Goal: Transaction & Acquisition: Purchase product/service

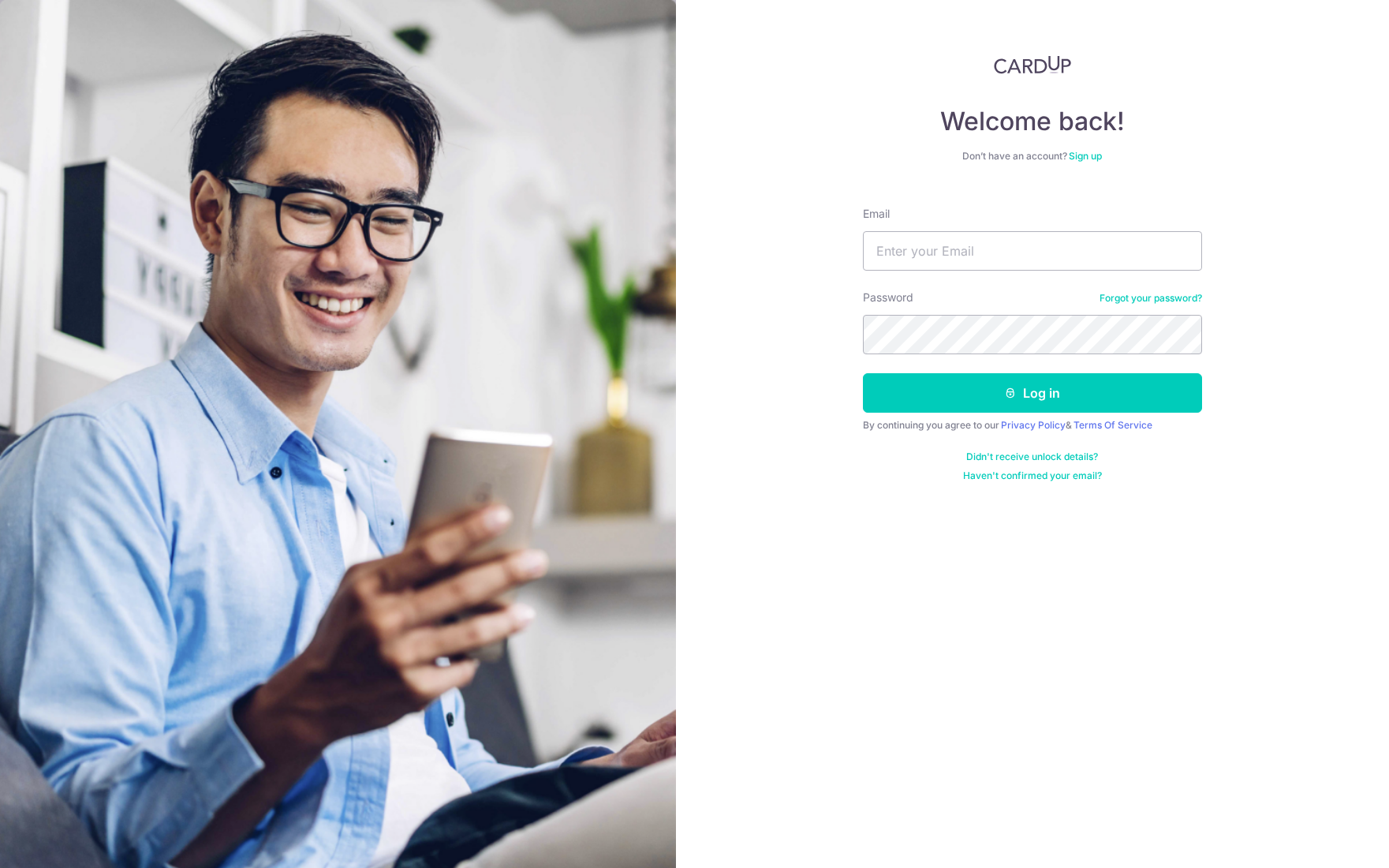
click at [1000, 228] on div "Email" at bounding box center [1033, 239] width 339 height 65
click at [1003, 239] on input "Email" at bounding box center [1033, 250] width 339 height 39
type input "info@harvault.com"
click at [863, 373] on button "Log in" at bounding box center [1033, 392] width 339 height 39
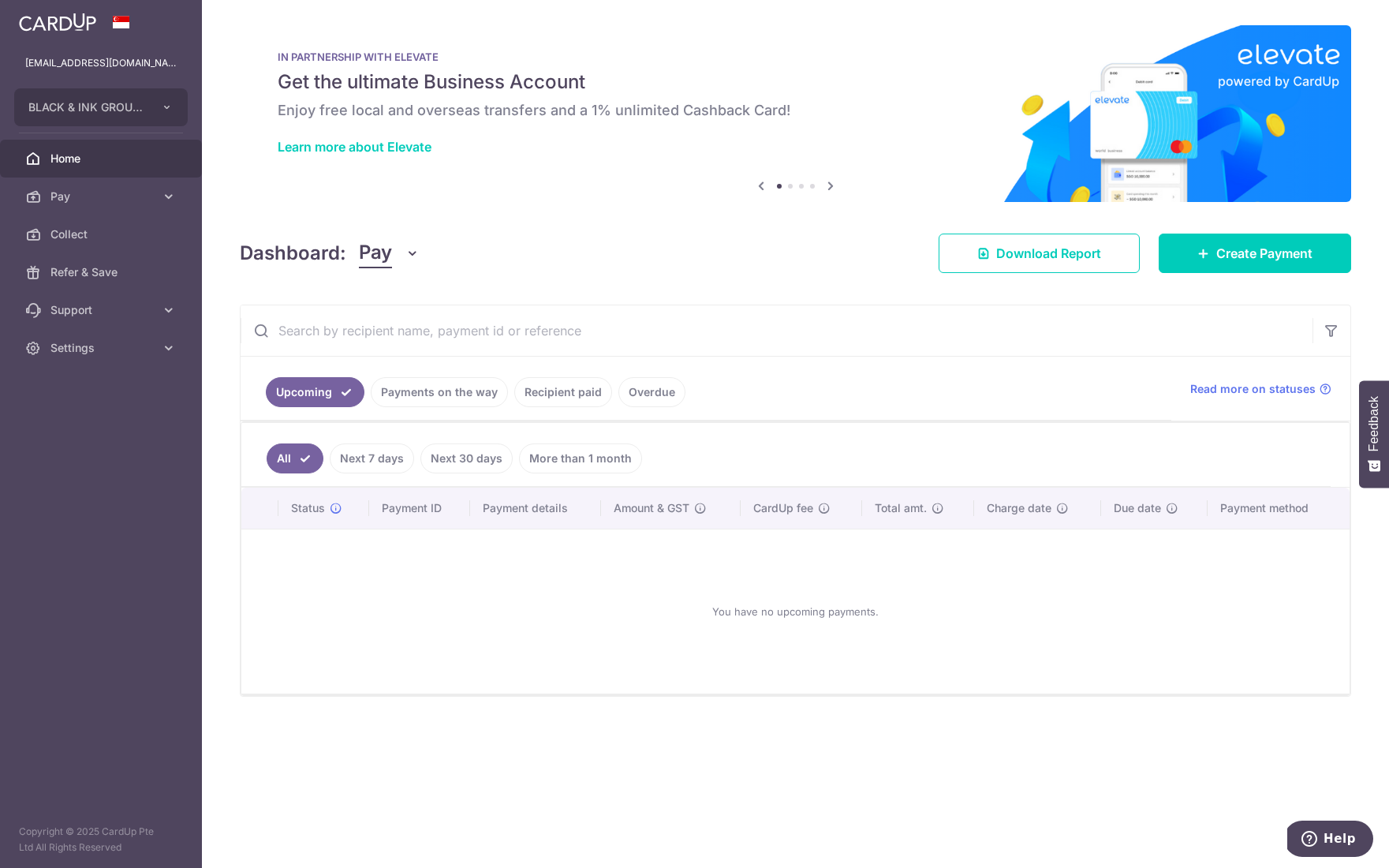
click at [453, 395] on link "Payments on the way" at bounding box center [439, 392] width 137 height 30
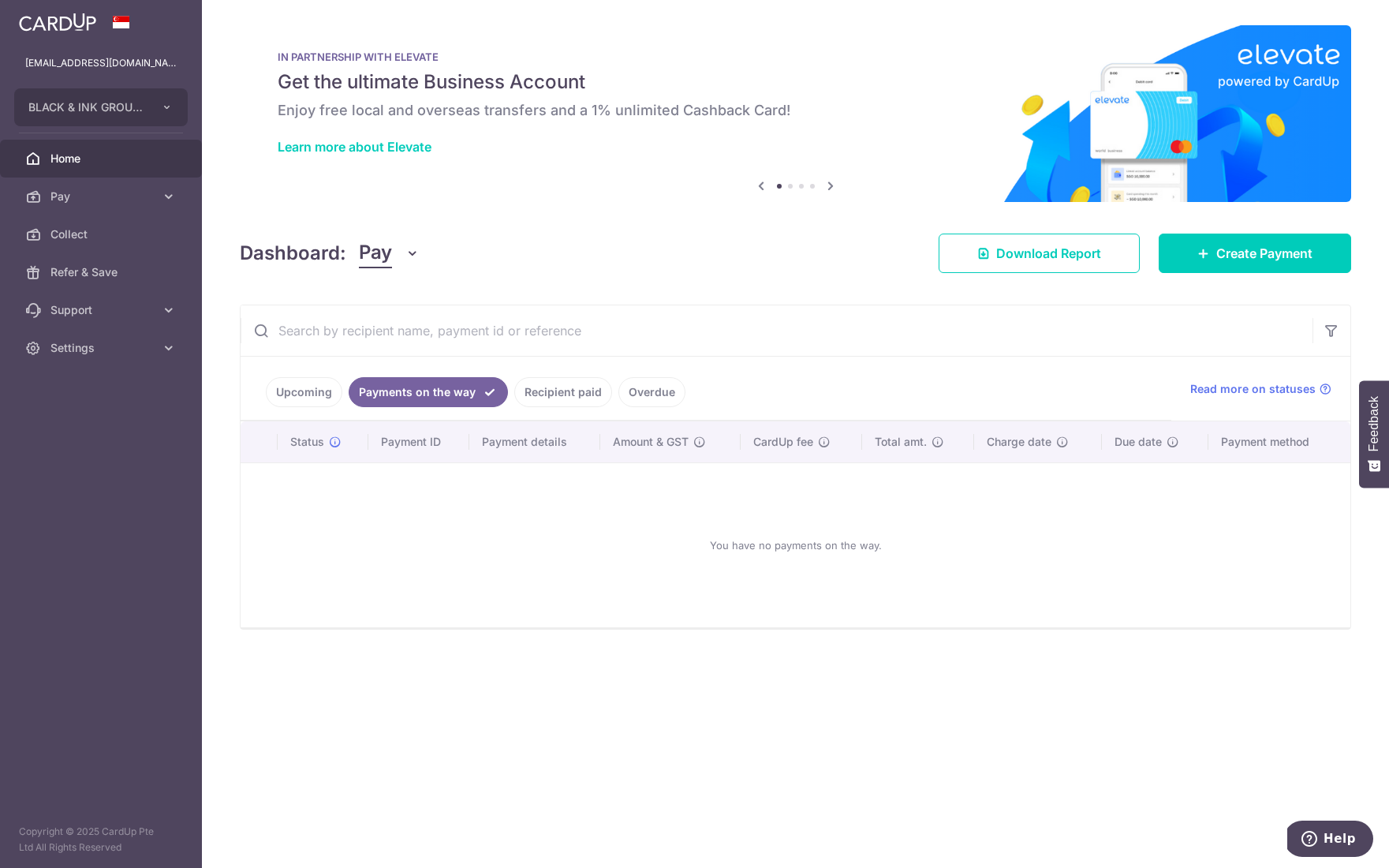
click at [324, 394] on link "Upcoming" at bounding box center [304, 392] width 77 height 30
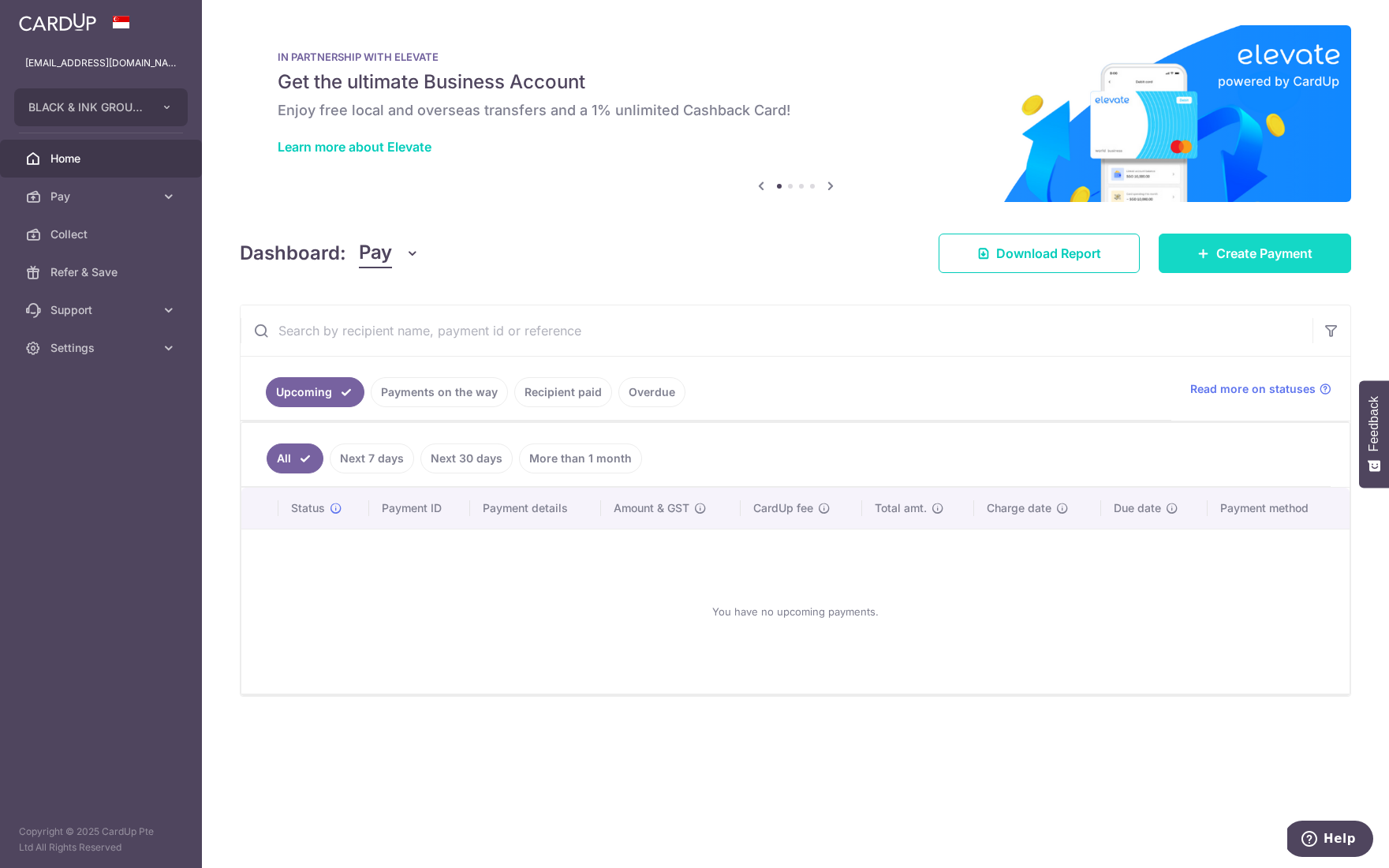
click at [1190, 260] on link "Create Payment" at bounding box center [1255, 253] width 193 height 39
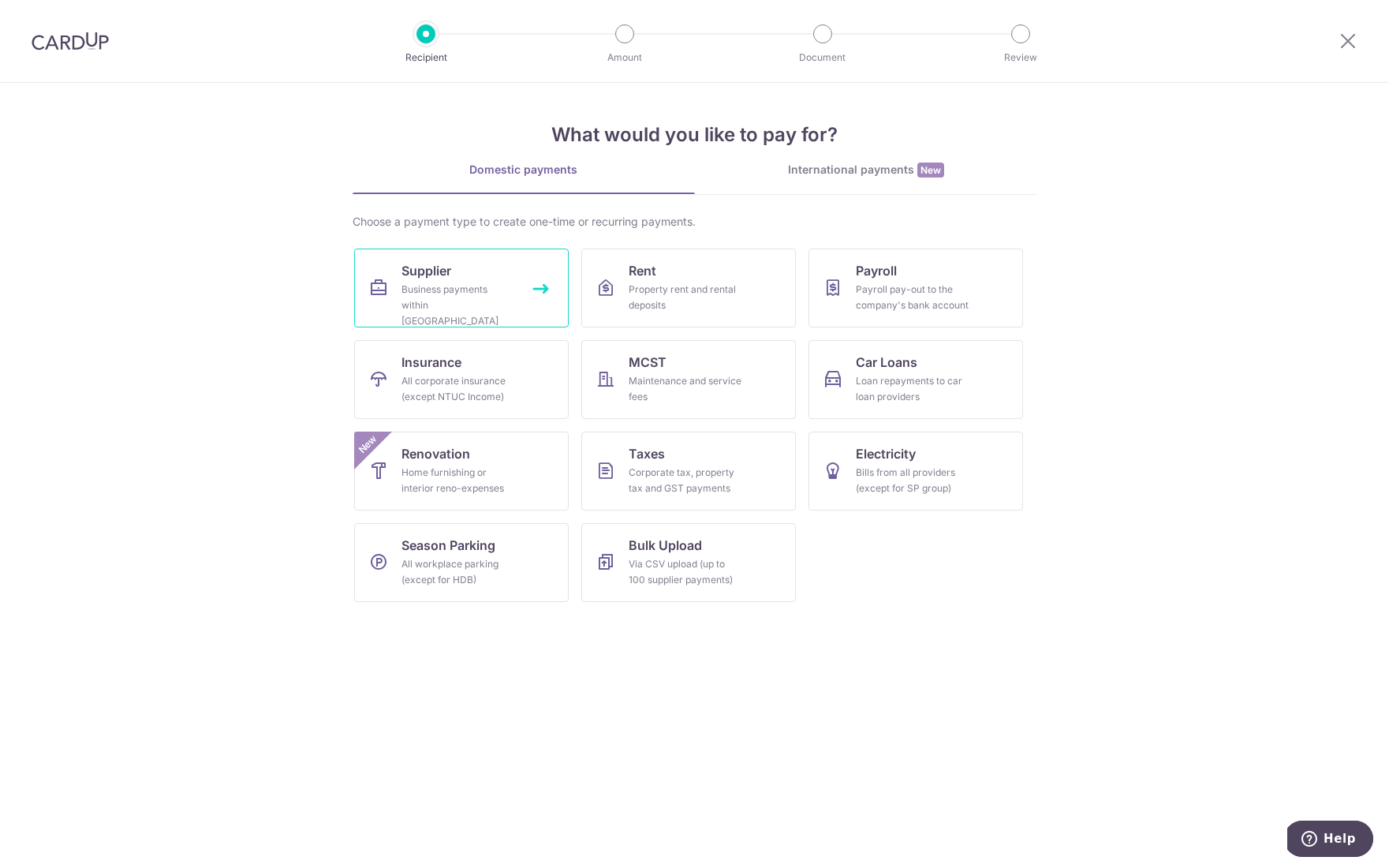
click at [475, 292] on div "Business payments within Singapore" at bounding box center [458, 305] width 114 height 47
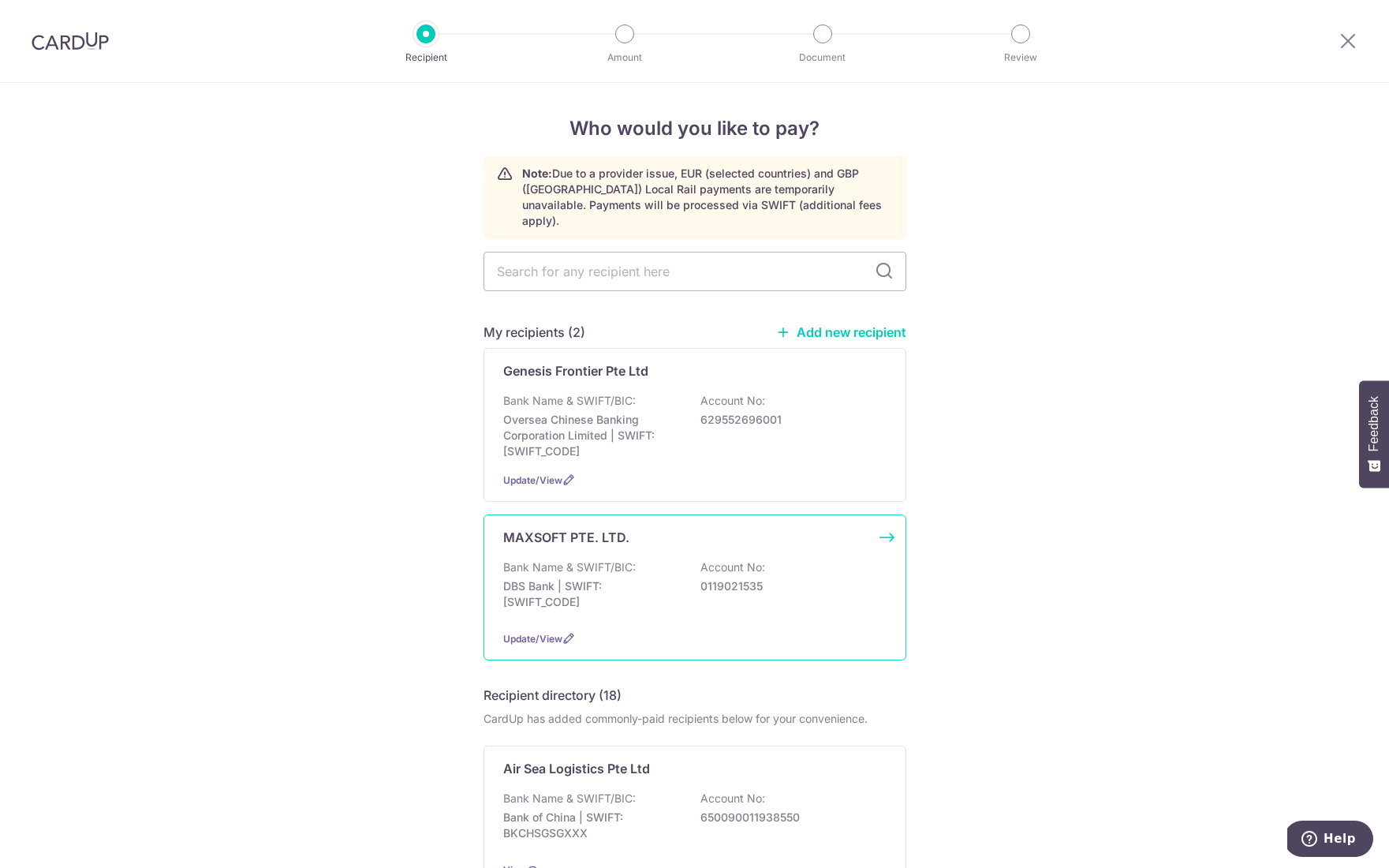
click at [680, 560] on div "Bank Name & SWIFT/BIC: DBS Bank | SWIFT: [SWIFT_CODE] Account No: 0119021535" at bounding box center [694, 588] width 383 height 58
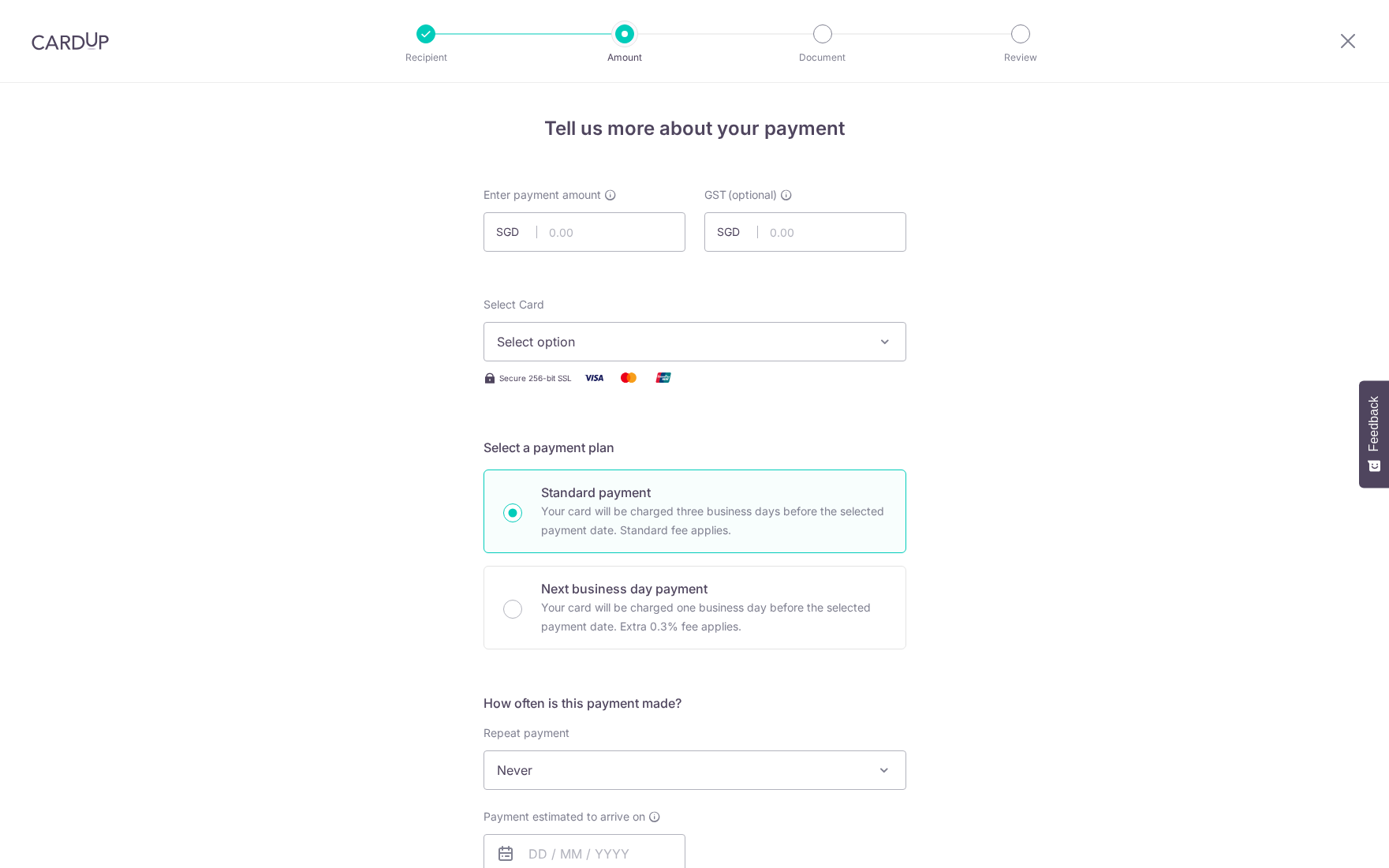
scroll to position [32, 0]
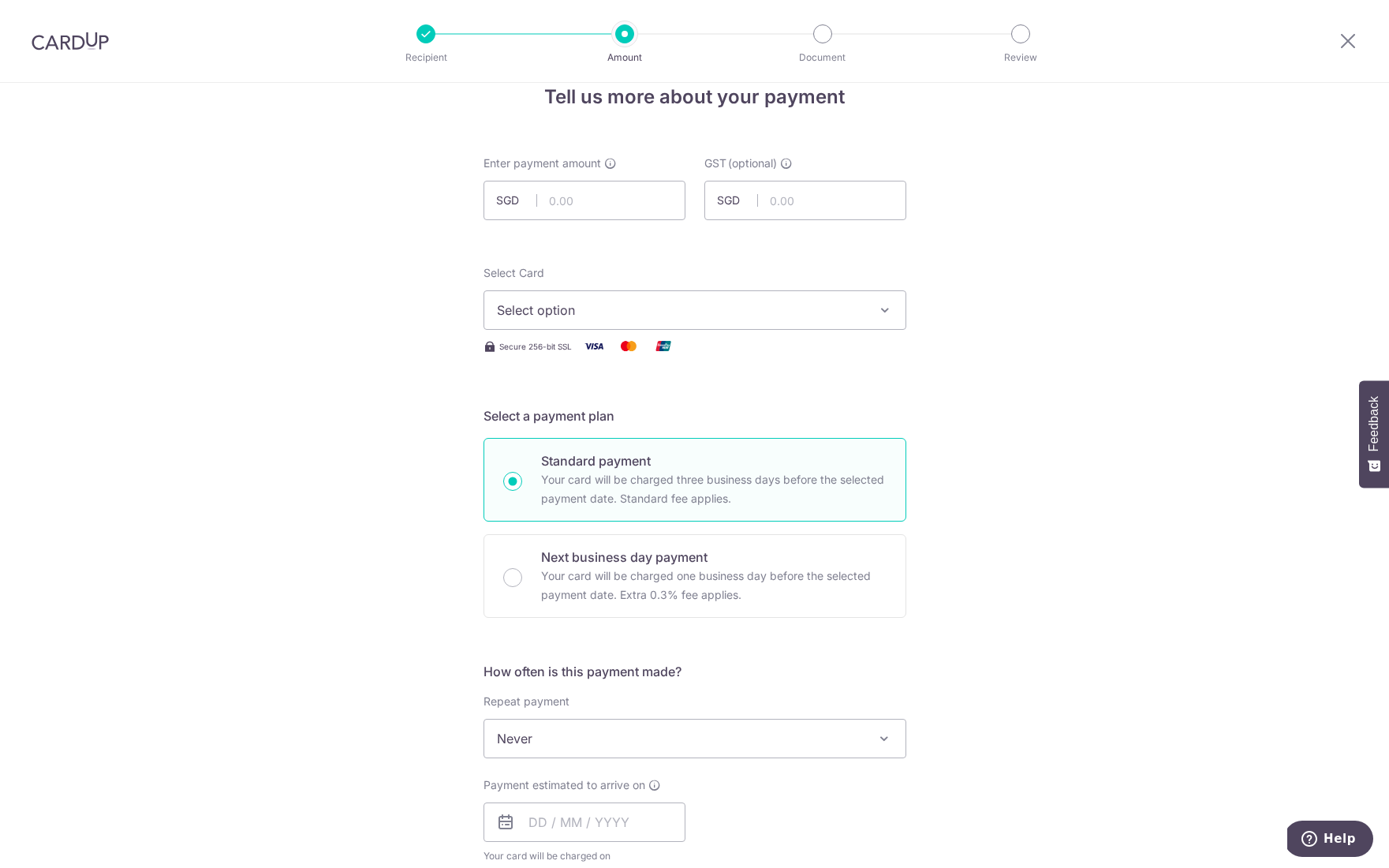
click at [647, 327] on button "Select option" at bounding box center [694, 309] width 422 height 39
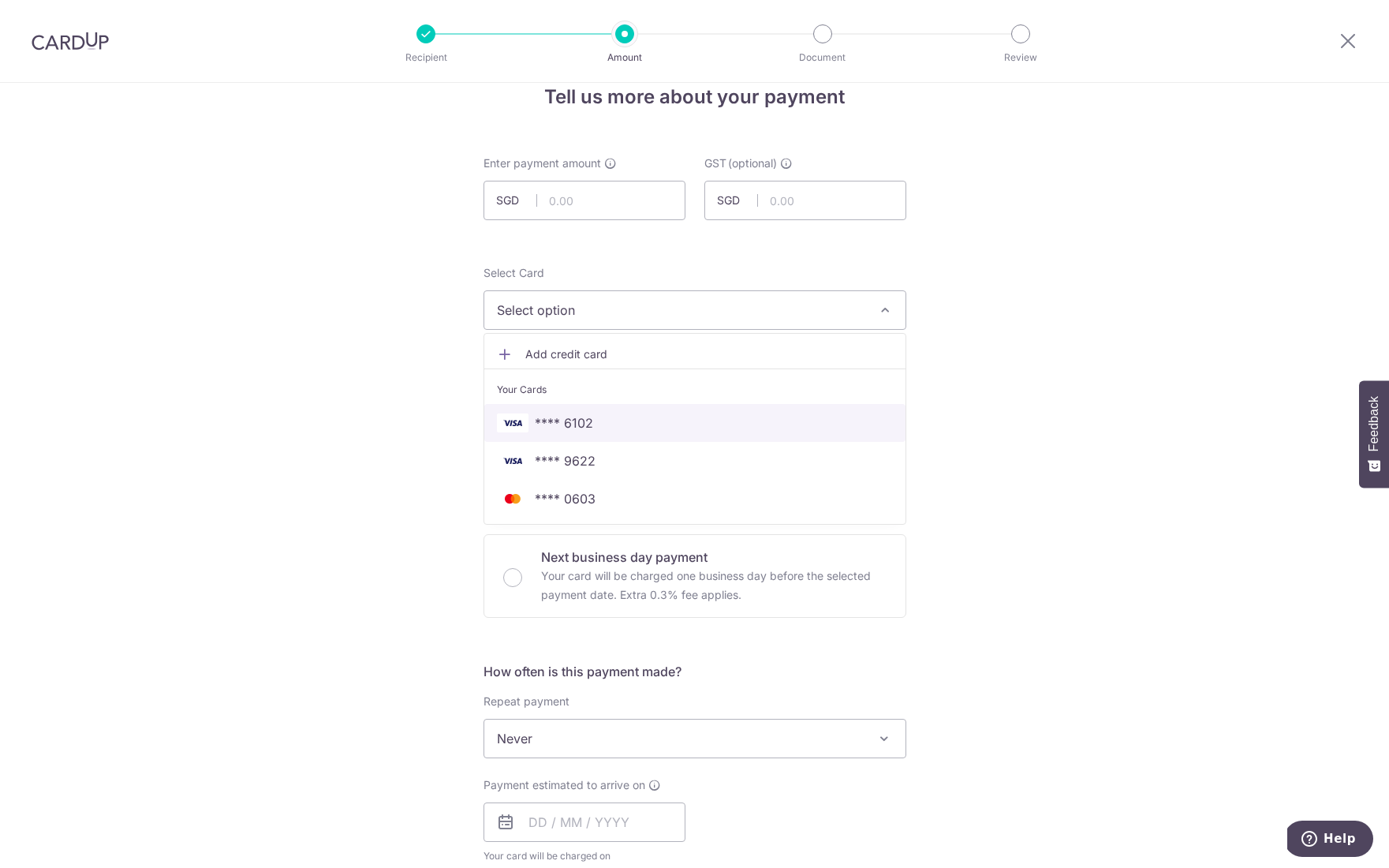
click at [648, 428] on span "**** 6102" at bounding box center [694, 423] width 396 height 19
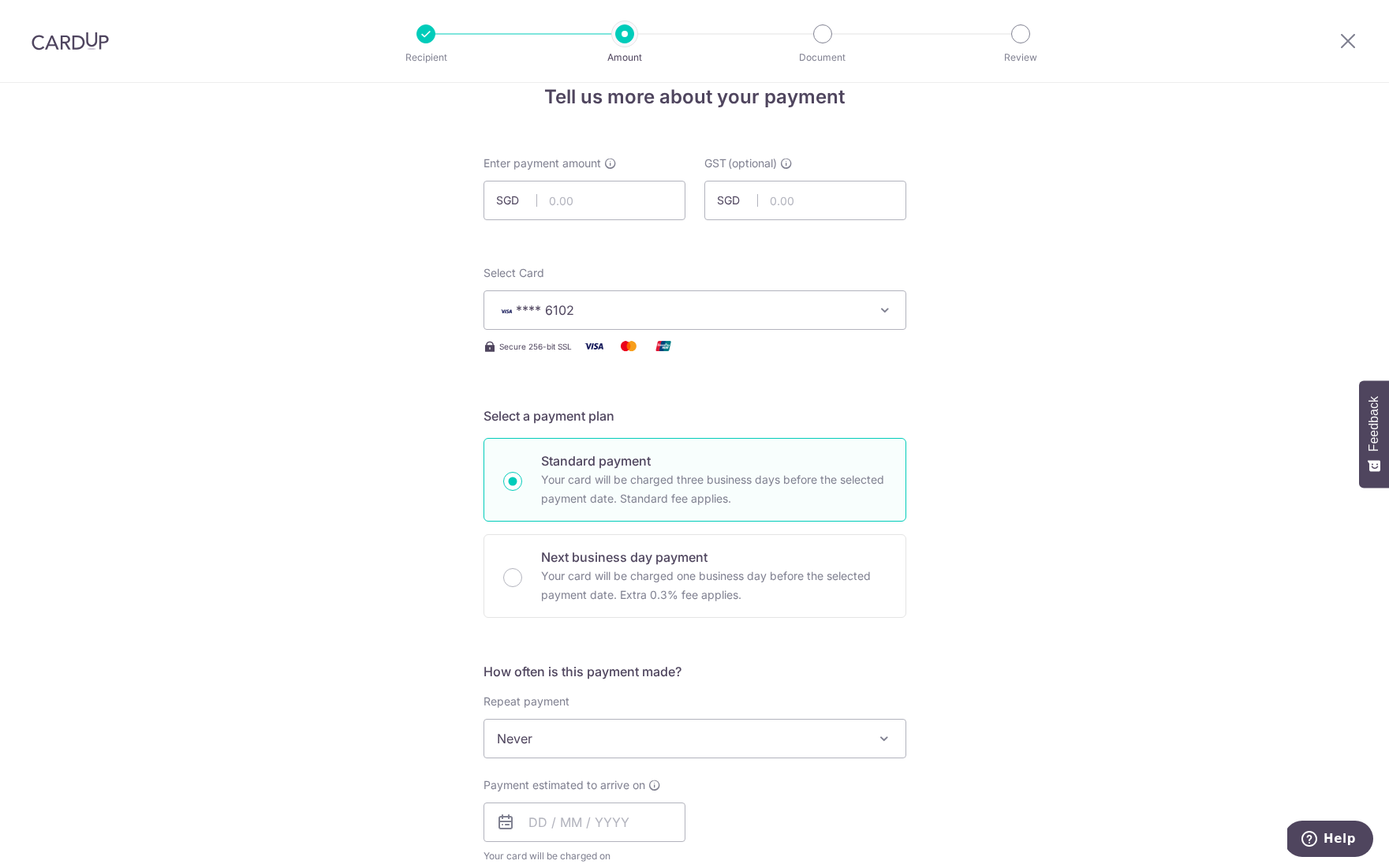
click at [630, 308] on span "**** 6102" at bounding box center [681, 310] width 368 height 19
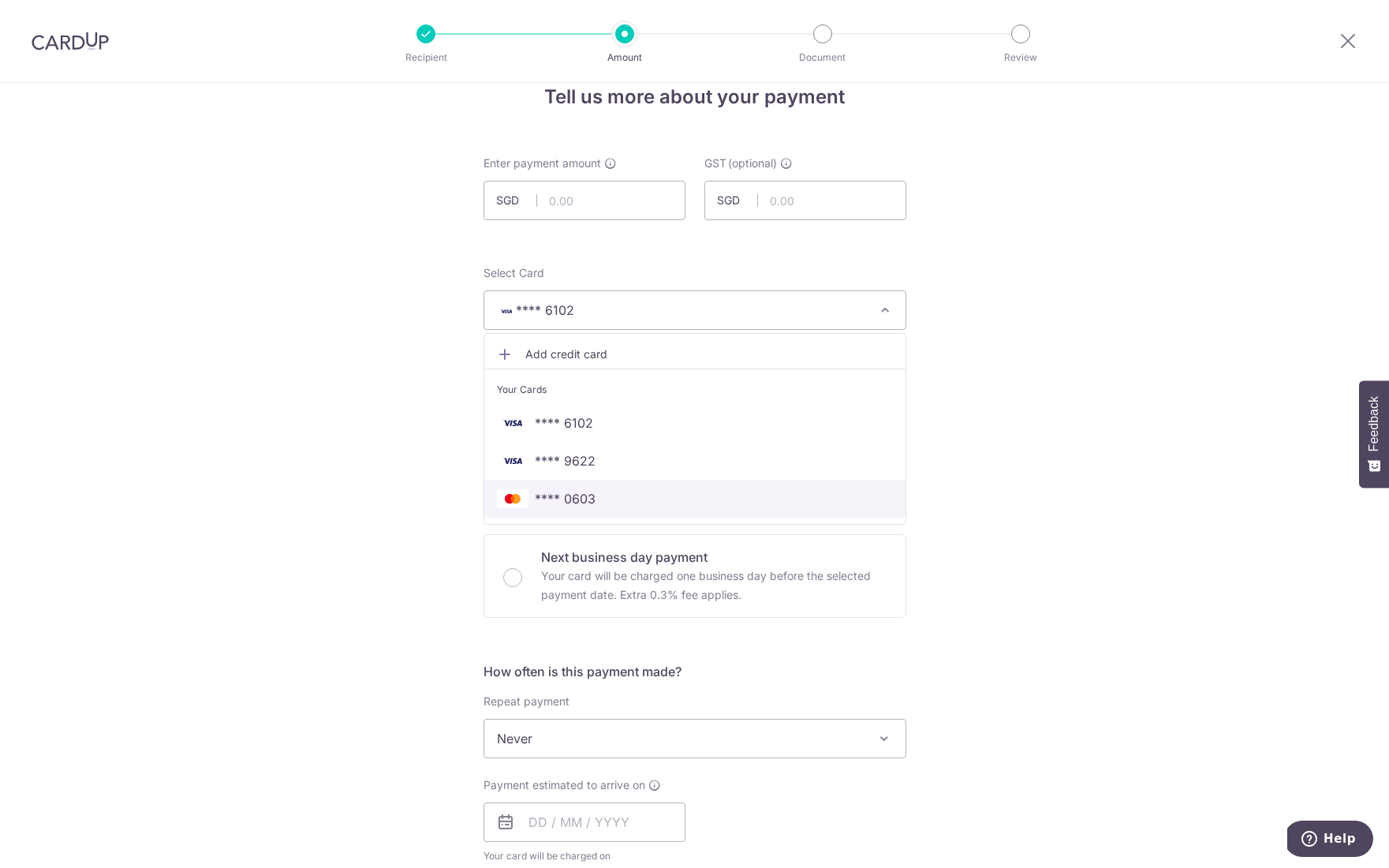
click at [603, 507] on span "**** 0603" at bounding box center [694, 498] width 396 height 19
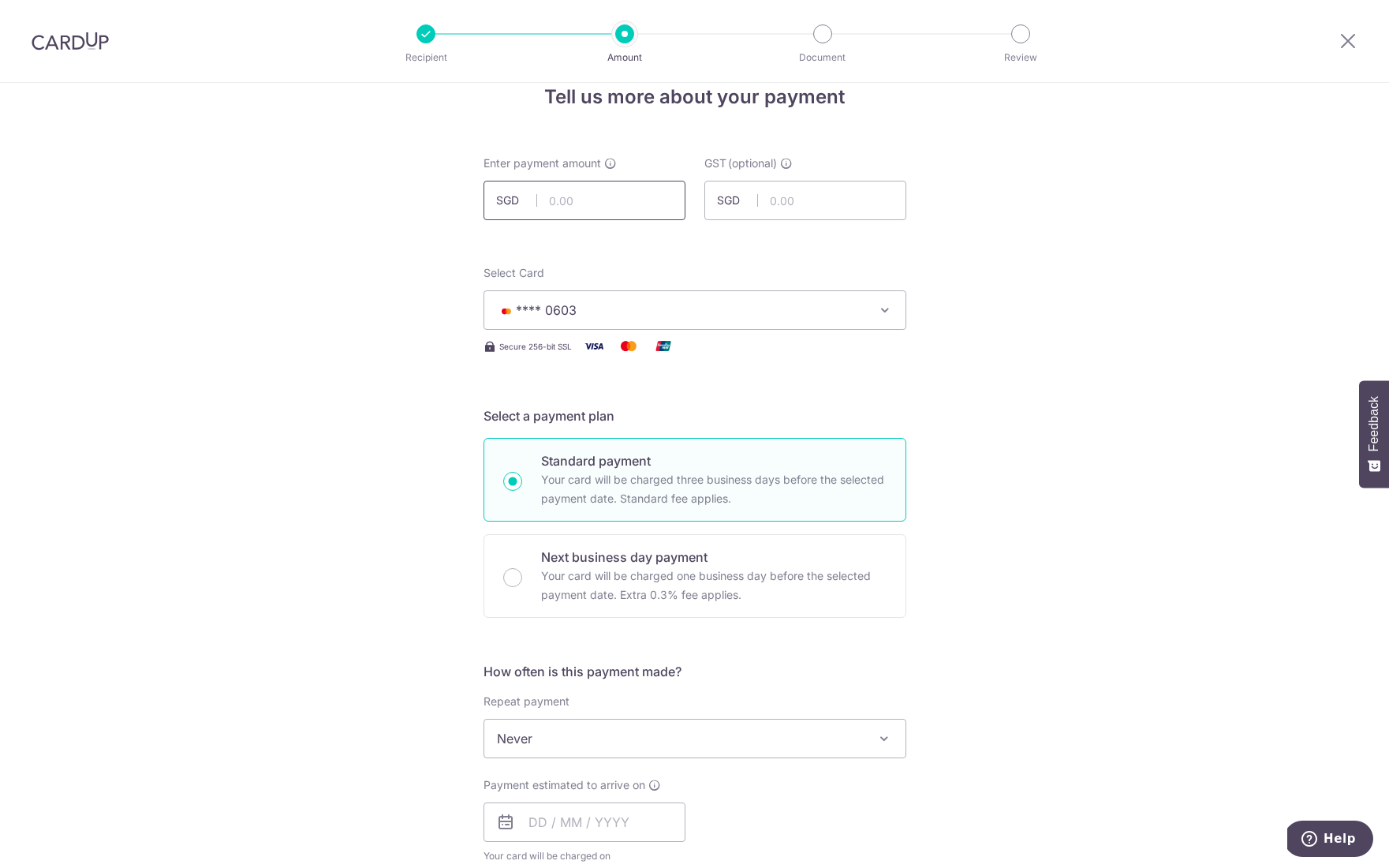
click at [627, 200] on input "text" at bounding box center [584, 200] width 202 height 39
click at [627, 194] on input "text" at bounding box center [584, 200] width 202 height 39
type input "714.17"
click at [1054, 396] on div "Tell us more about your payment Enter payment amount SGD 714.17 GST (optional) …" at bounding box center [694, 818] width 1389 height 1533
click at [793, 210] on input "text" at bounding box center [805, 200] width 202 height 39
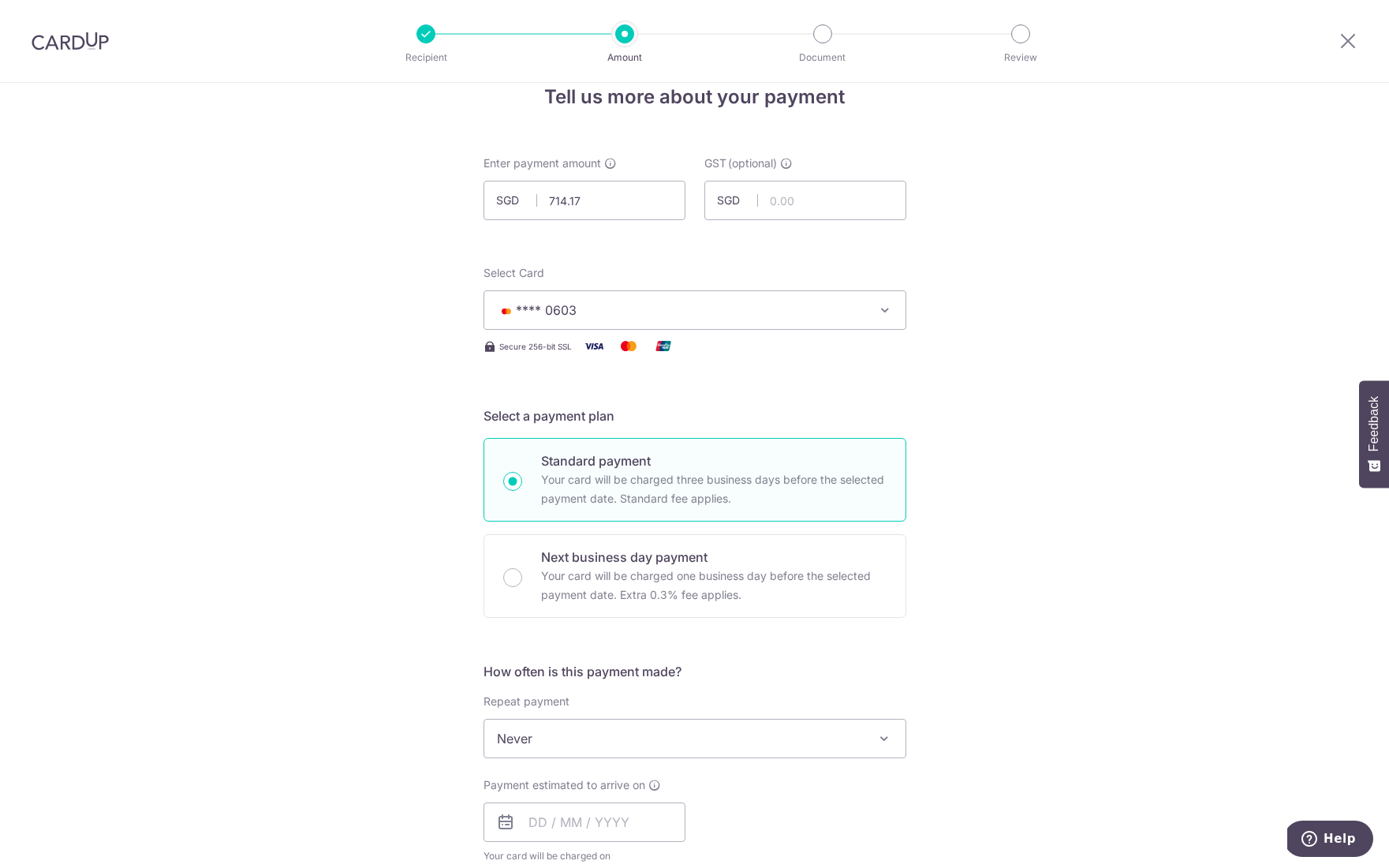
click at [997, 481] on div "Tell us more about your payment Enter payment amount SGD 714.17 714.17 GST (opt…" at bounding box center [694, 818] width 1389 height 1533
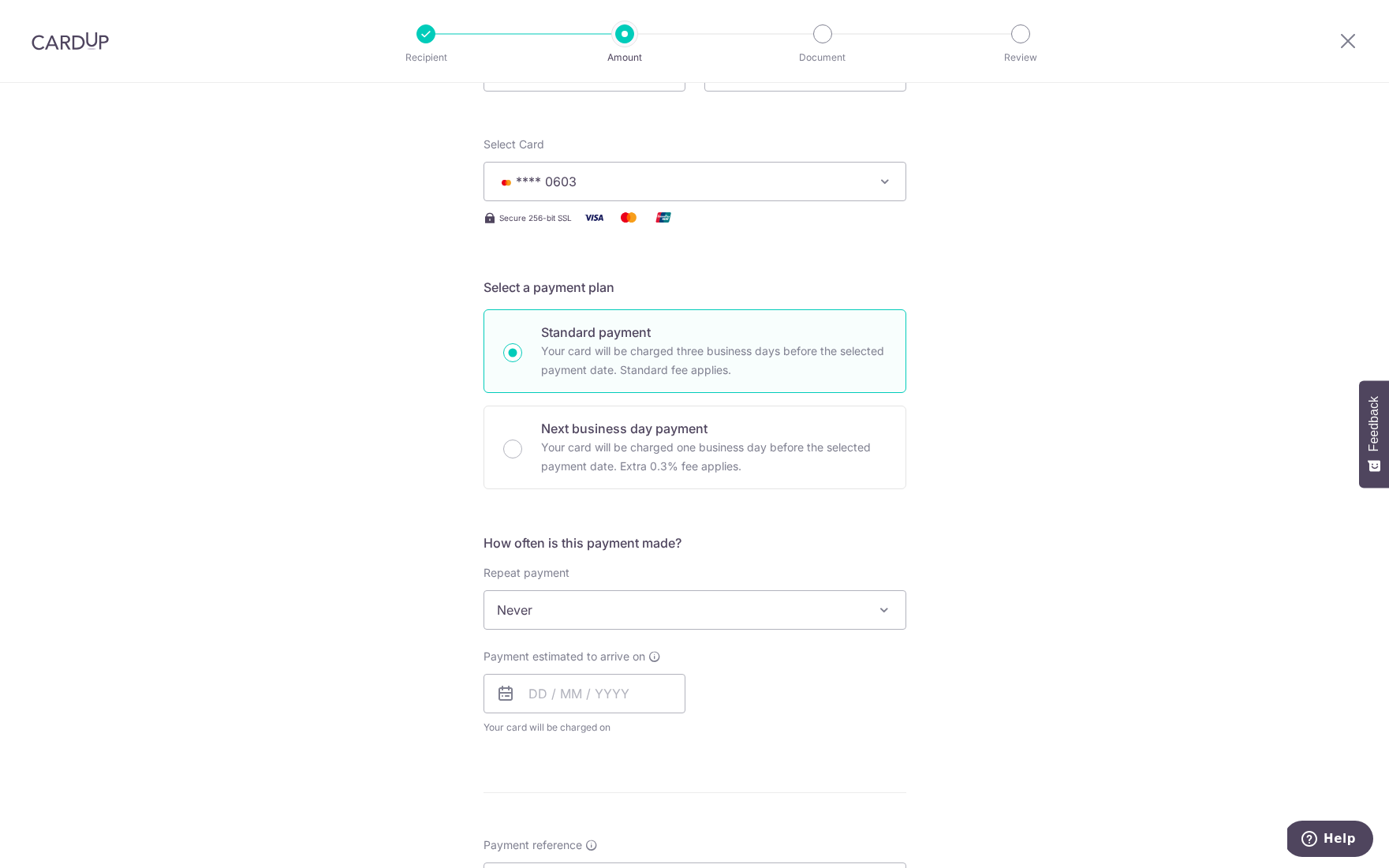
scroll to position [163, 0]
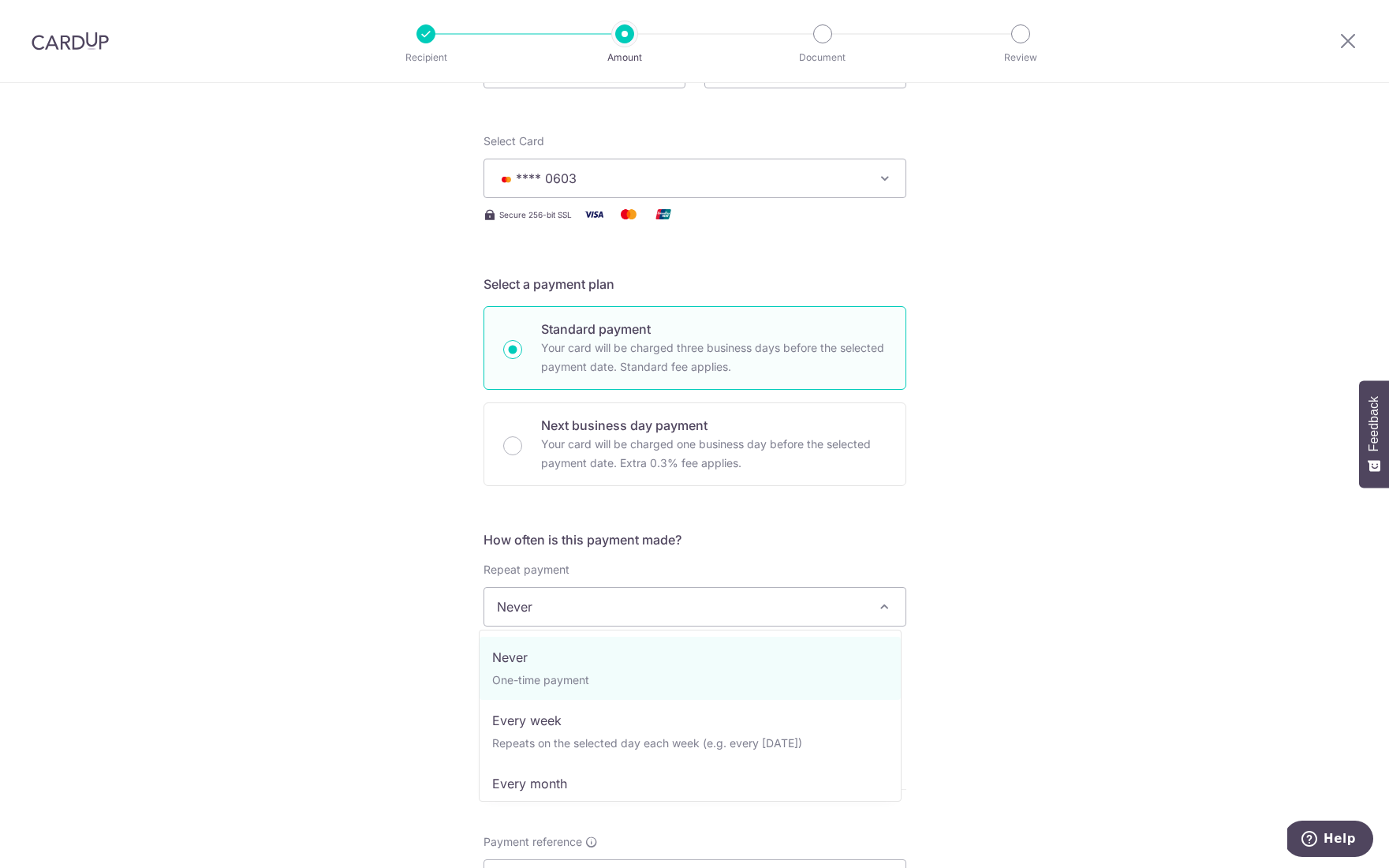
click at [725, 609] on span "Never" at bounding box center [695, 606] width 421 height 38
drag, startPoint x: 963, startPoint y: 550, endPoint x: 694, endPoint y: 704, distance: 310.0
click at [963, 550] on div "Tell us more about your payment Enter payment amount SGD 714.17 714.17 GST (opt…" at bounding box center [694, 686] width 1389 height 1533
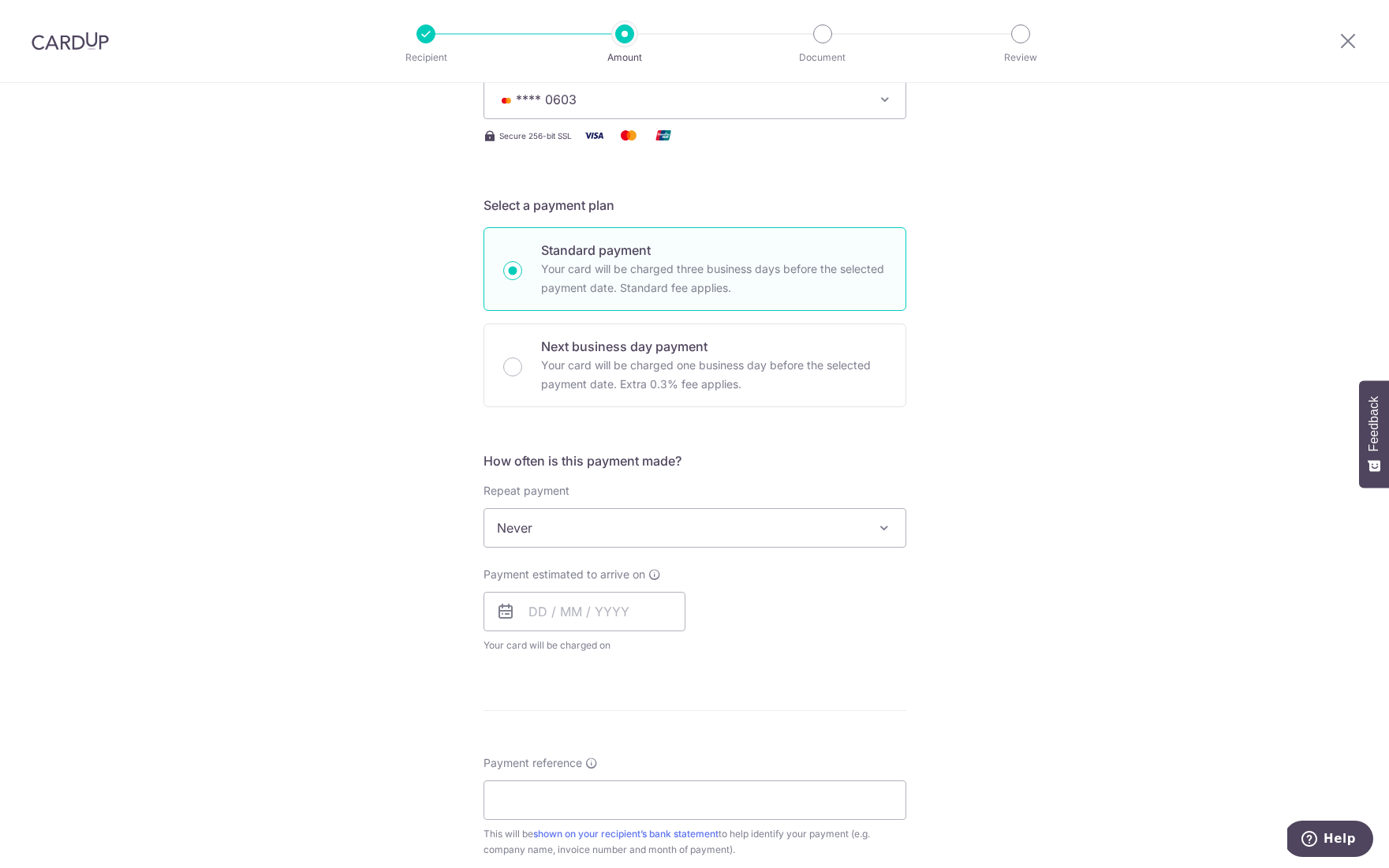
scroll to position [297, 0]
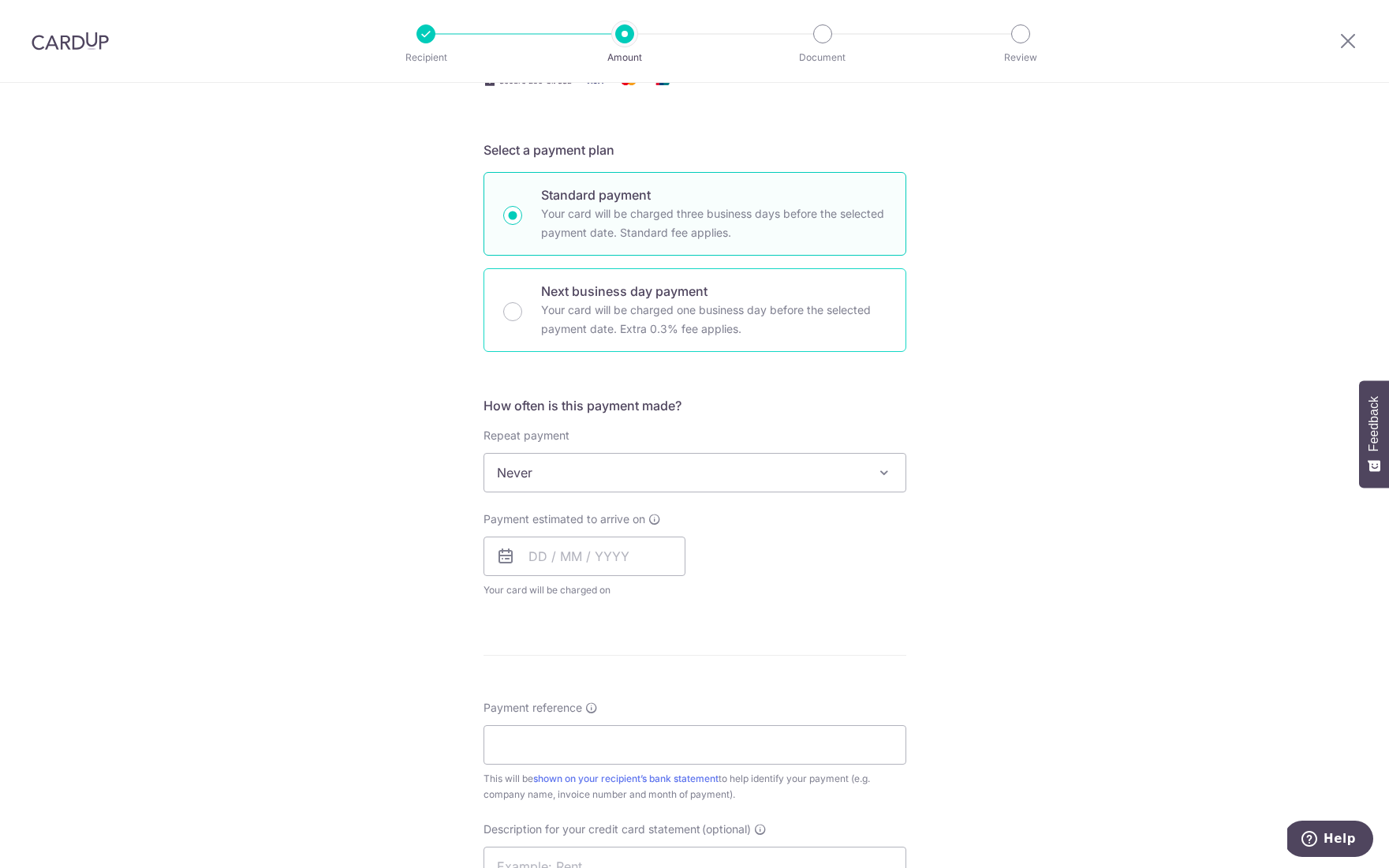
click at [672, 318] on p "Your card will be charged one business day before the selected payment date. Ex…" at bounding box center [714, 320] width 346 height 38
click at [522, 318] on input "Next business day payment Your card will be charged one business day before the…" at bounding box center [512, 311] width 19 height 19
radio input "false"
radio input "true"
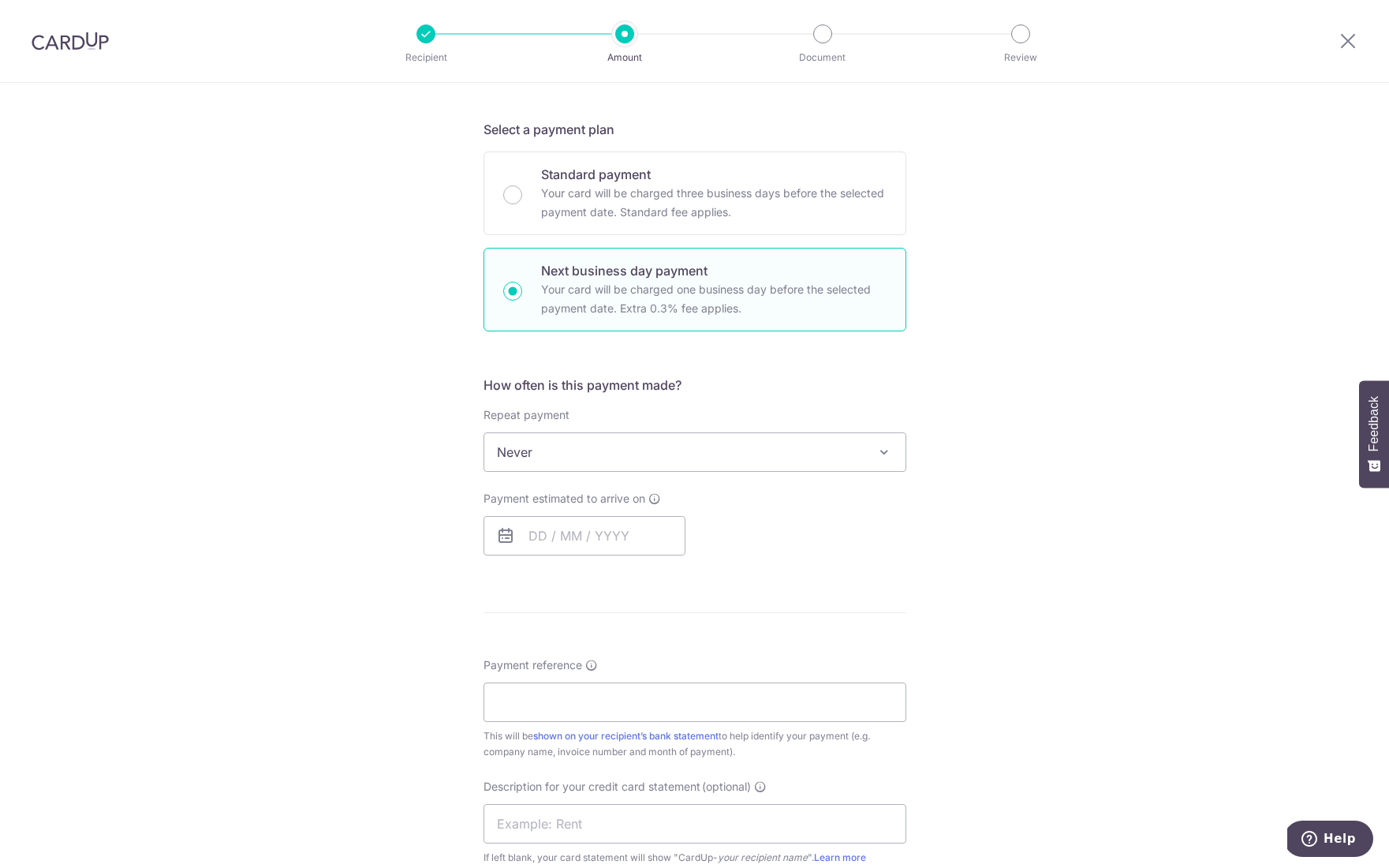
scroll to position [327, 0]
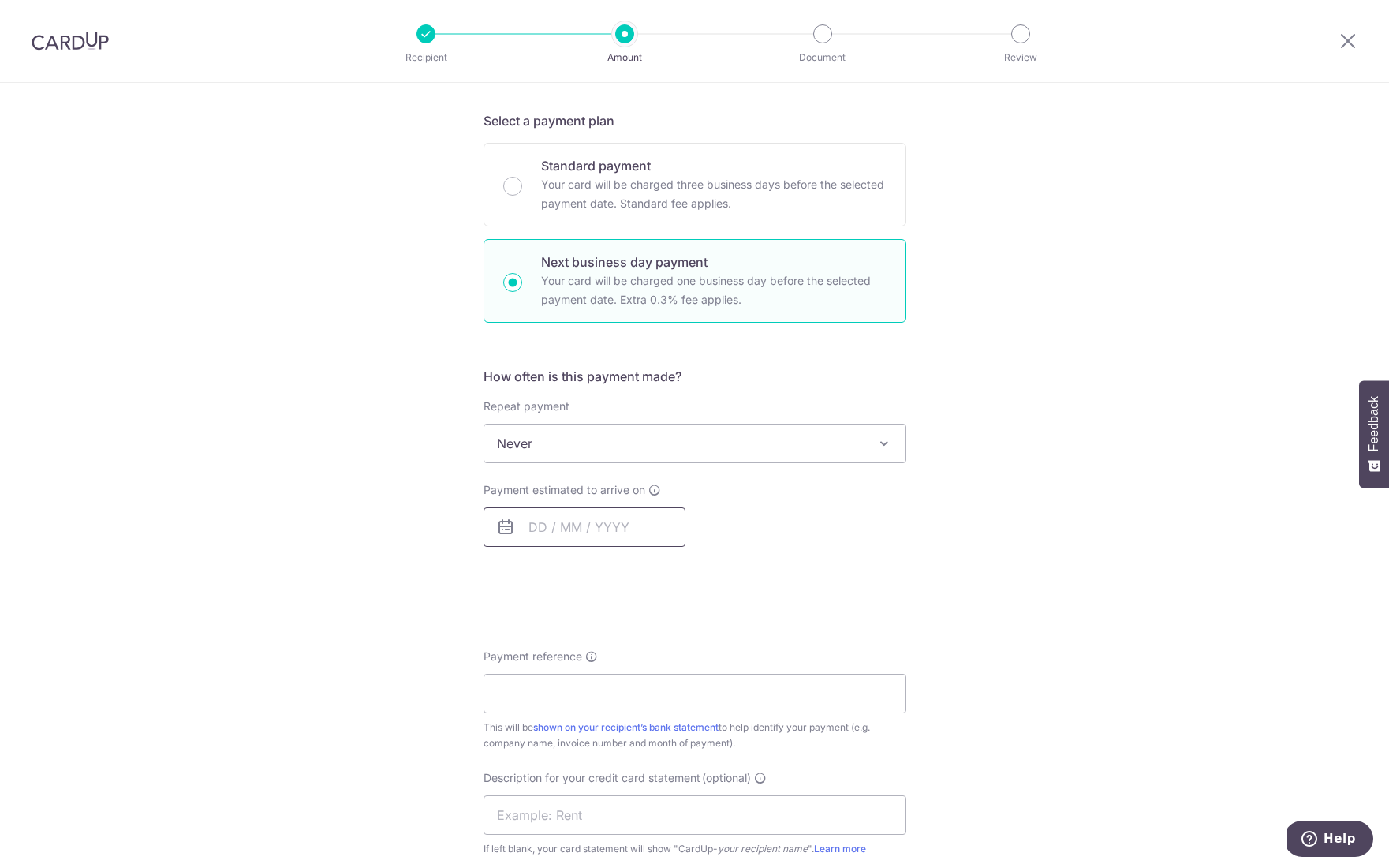
click at [576, 527] on input "text" at bounding box center [584, 526] width 202 height 39
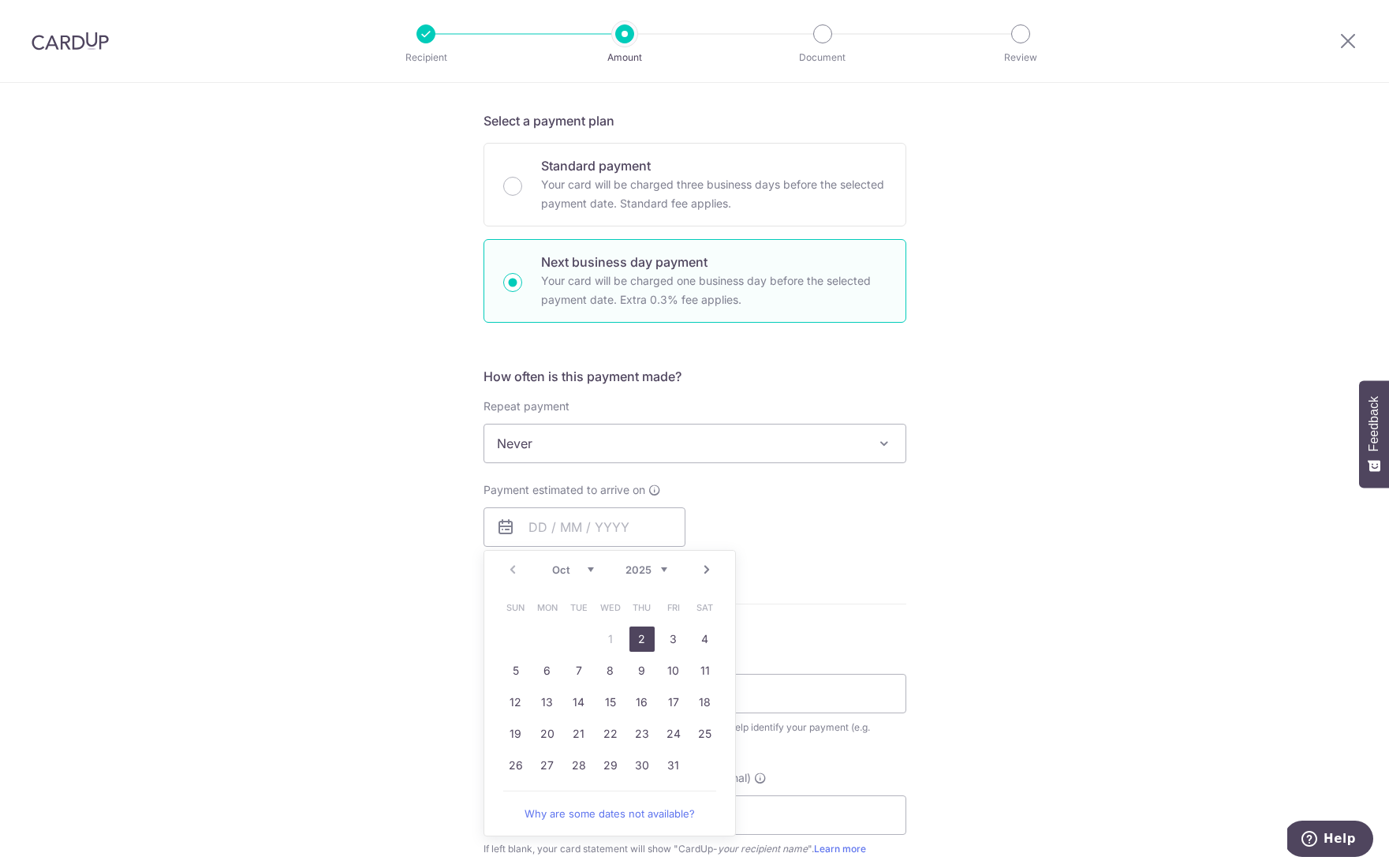
click at [640, 630] on link "2" at bounding box center [642, 639] width 25 height 25
type input "[DATE]"
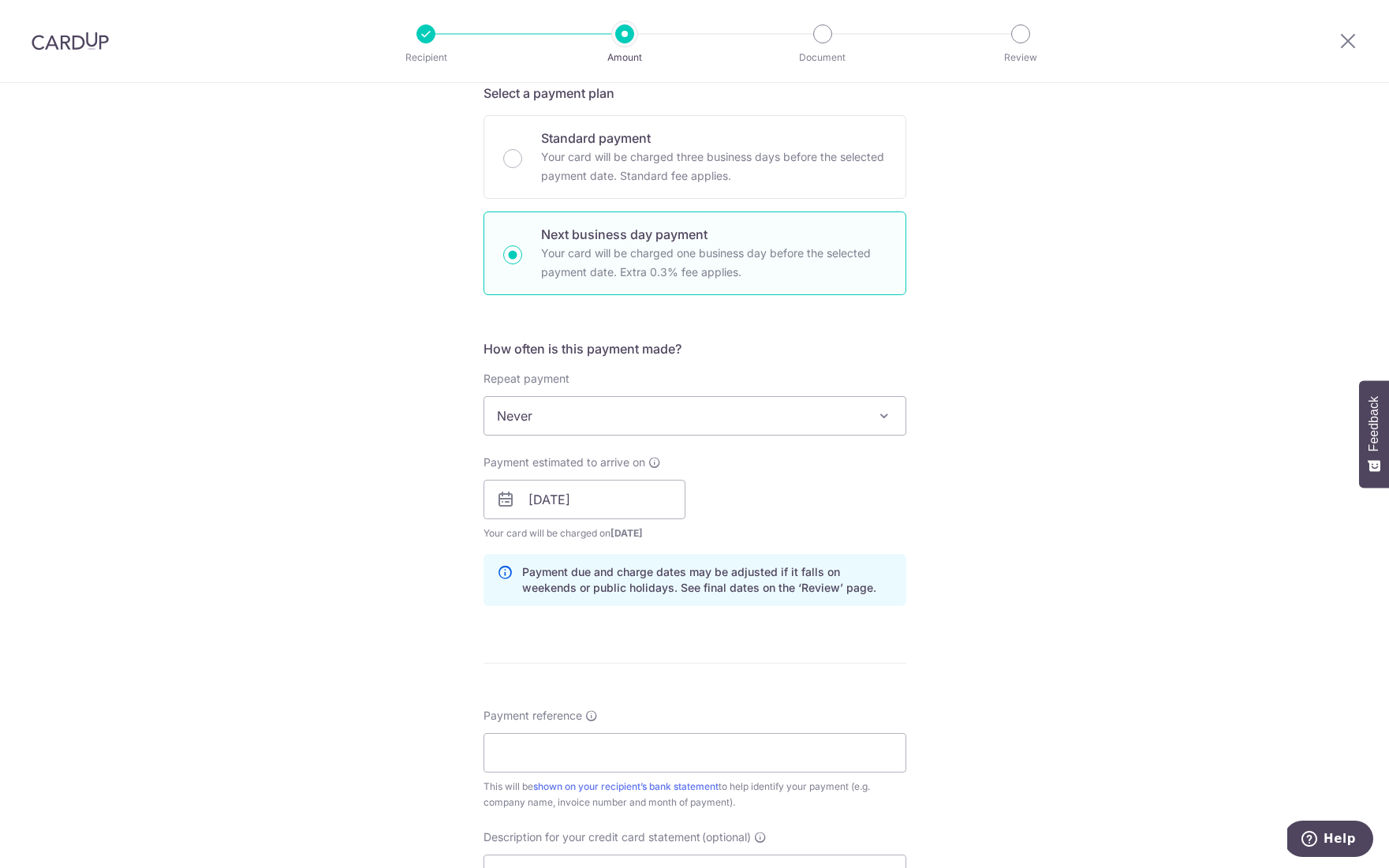
click at [959, 541] on div "Tell us more about your payment Enter payment amount SGD 714.17 714.17 GST (opt…" at bounding box center [694, 565] width 1389 height 1674
click at [642, 765] on input "Payment reference" at bounding box center [694, 749] width 422 height 39
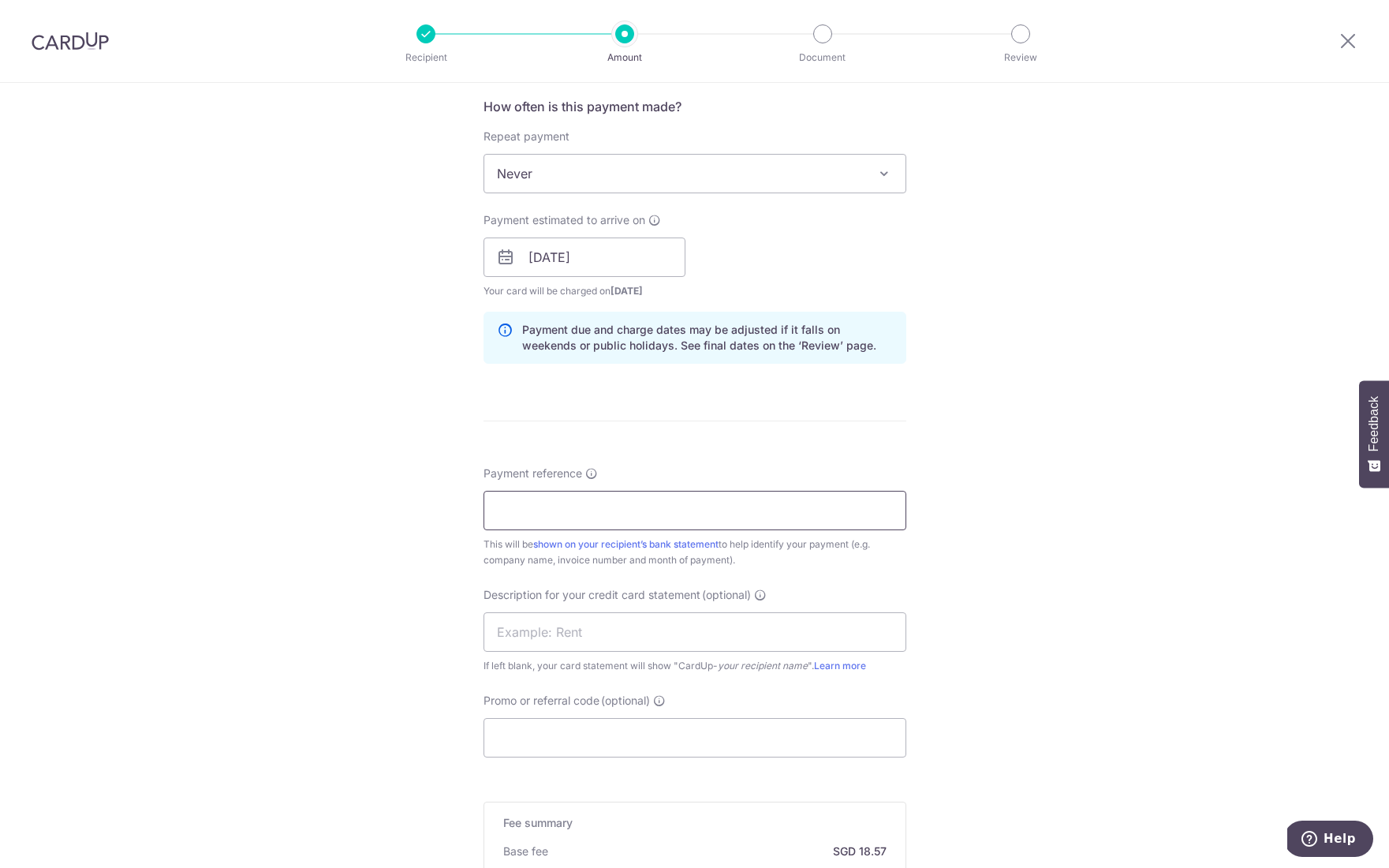
scroll to position [601, 0]
click at [696, 632] on input "text" at bounding box center [694, 628] width 422 height 39
type input "pokemon card"
click at [658, 509] on input "Payment reference" at bounding box center [694, 506] width 422 height 39
click at [589, 490] on input "M-177550" at bounding box center [694, 506] width 422 height 39
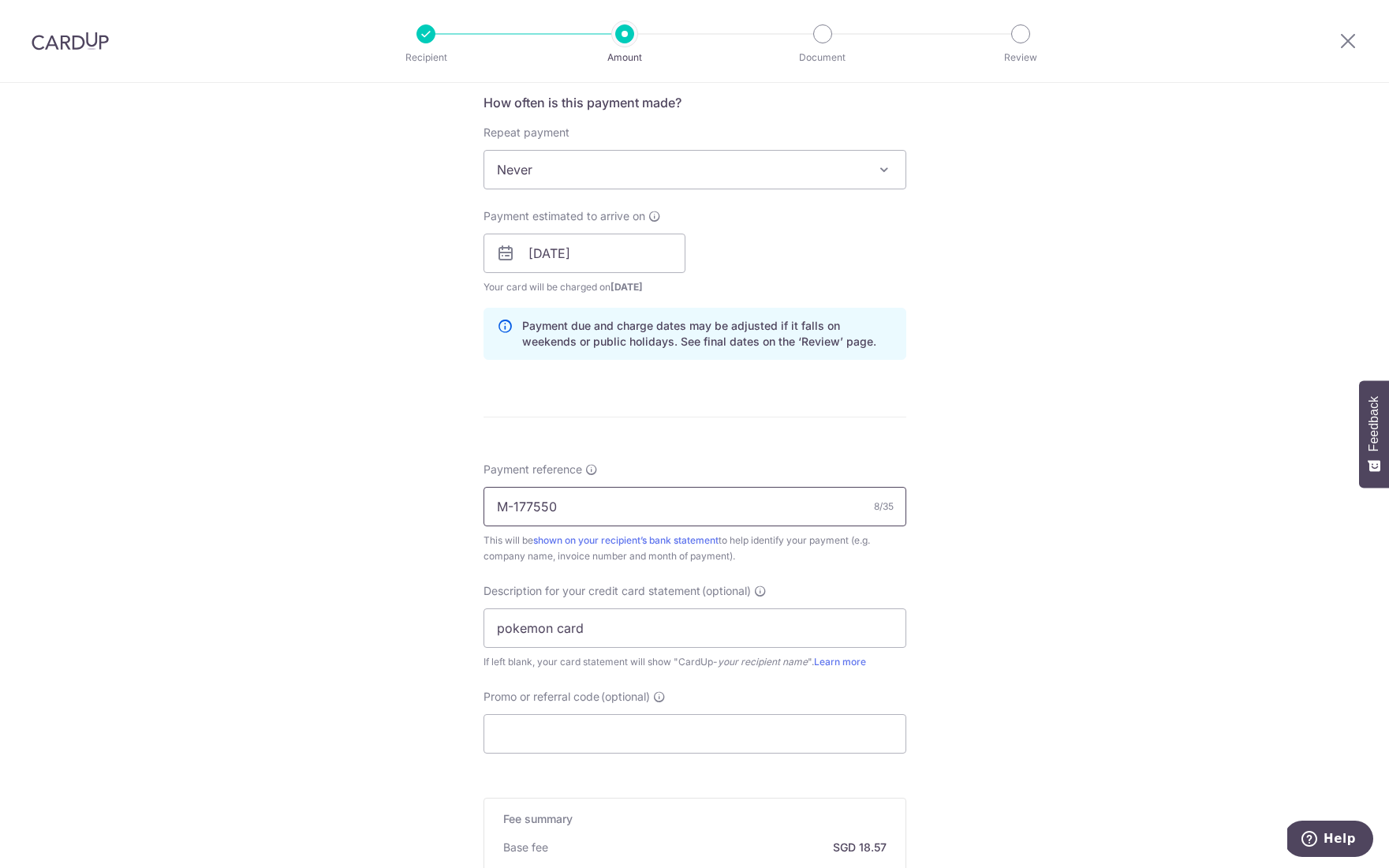
click at [589, 490] on input "M-177550" at bounding box center [694, 506] width 422 height 39
click at [587, 519] on input "M-177550" at bounding box center [694, 506] width 422 height 39
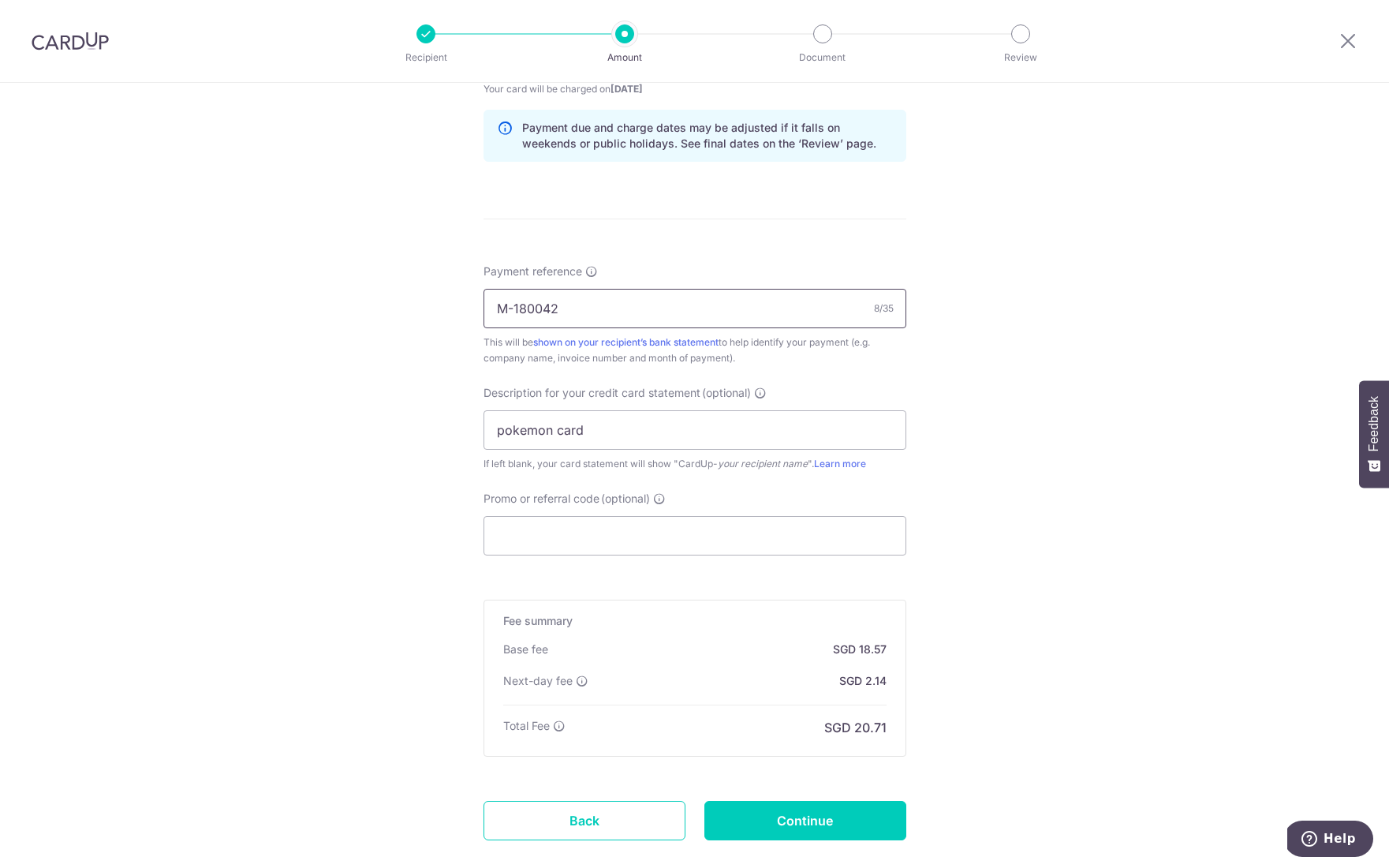
scroll to position [889, 0]
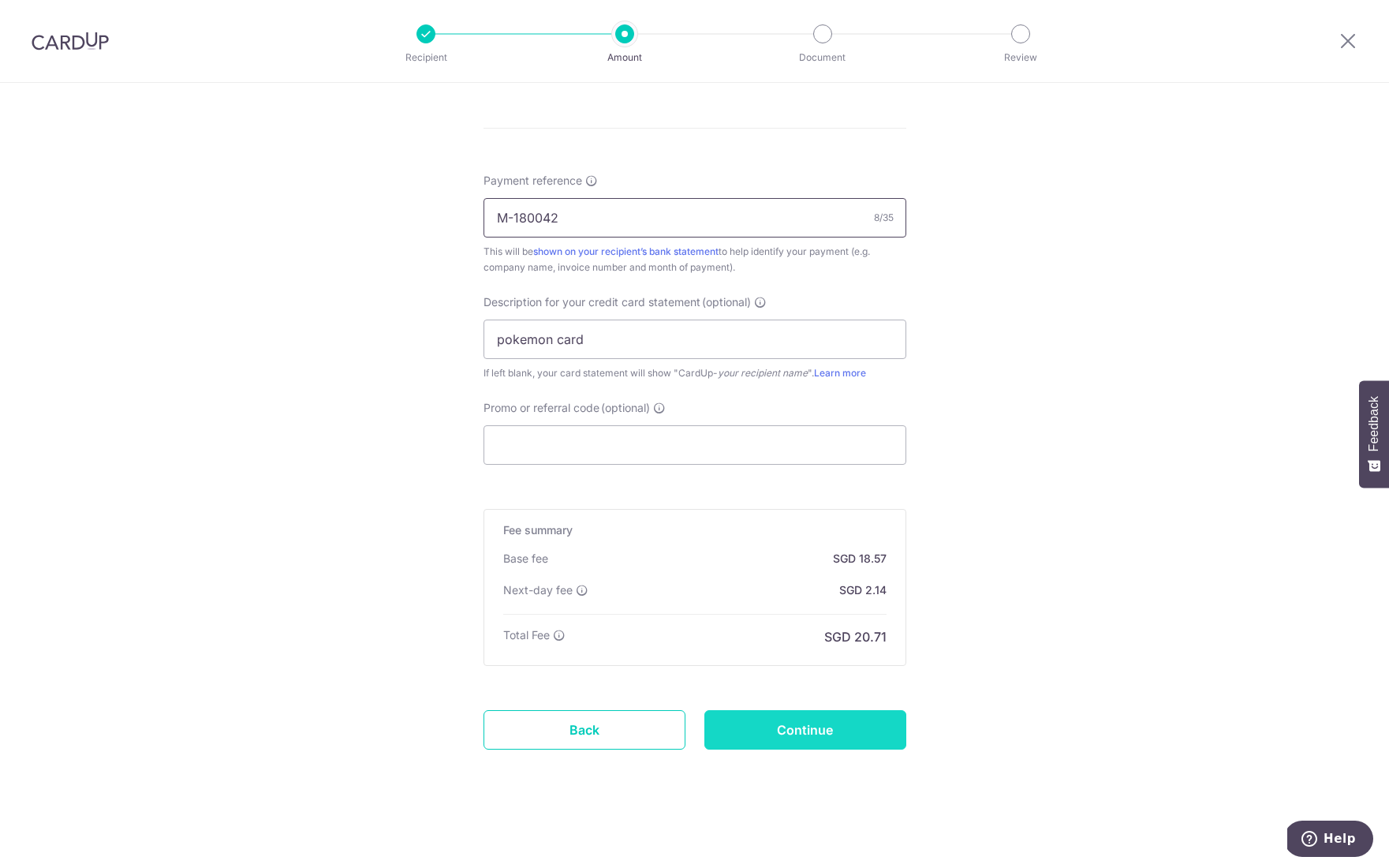
type input "M-180042"
click at [792, 730] on input "Continue" at bounding box center [805, 729] width 202 height 39
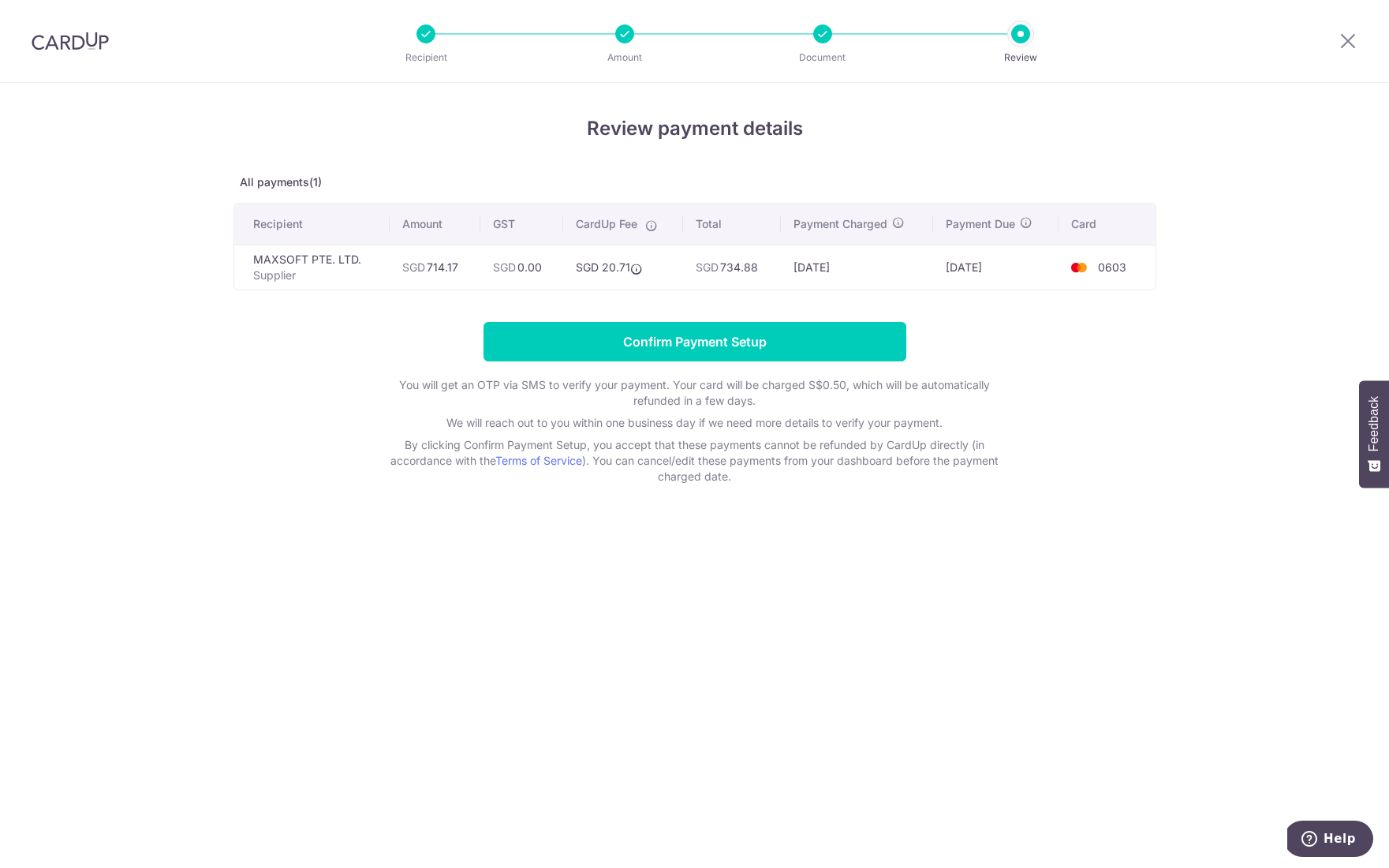
drag, startPoint x: 609, startPoint y: 263, endPoint x: 894, endPoint y: 265, distance: 285.0
click at [894, 265] on tr "MAXSOFT PTE. LTD. Supplier SGD 714.17 SGD 0.00 SGD 20.71 SGD 734.88 [DATE] [DAT…" at bounding box center [695, 266] width 922 height 45
click at [894, 265] on td "[DATE]" at bounding box center [856, 266] width 152 height 45
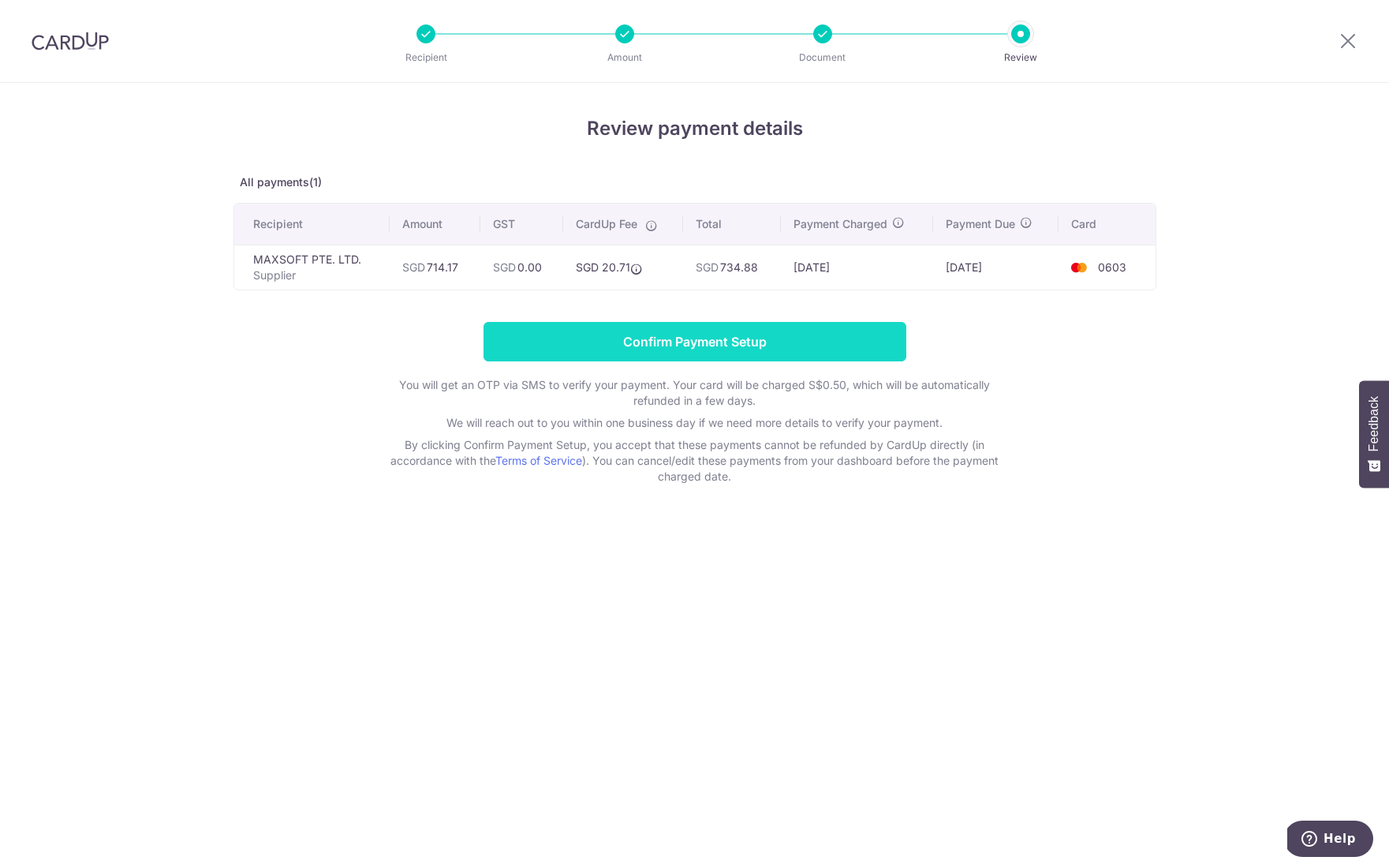
click at [767, 329] on input "Confirm Payment Setup" at bounding box center [694, 341] width 422 height 39
